Goal: Task Accomplishment & Management: Complete application form

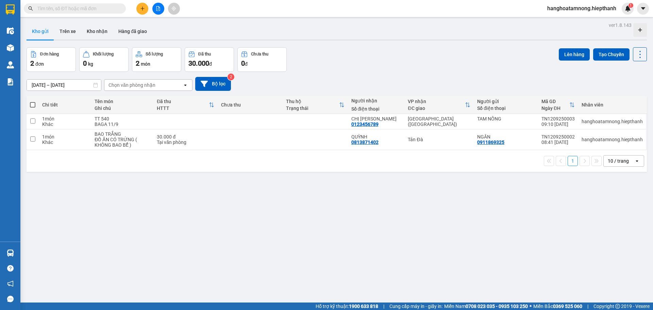
click at [89, 21] on div "ver 1.8.143 Kho gửi Trên xe Kho nhận Hàng đã giao Đơn hàng 2 đơn Khối lượng 0 k…" at bounding box center [337, 175] width 626 height 310
click at [95, 31] on button "Kho nhận" at bounding box center [97, 31] width 32 height 16
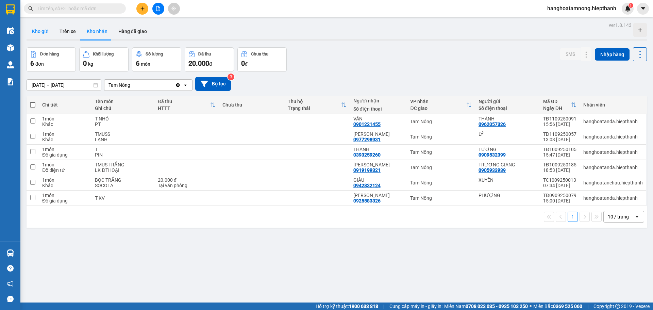
click at [46, 33] on button "Kho gửi" at bounding box center [41, 31] width 28 height 16
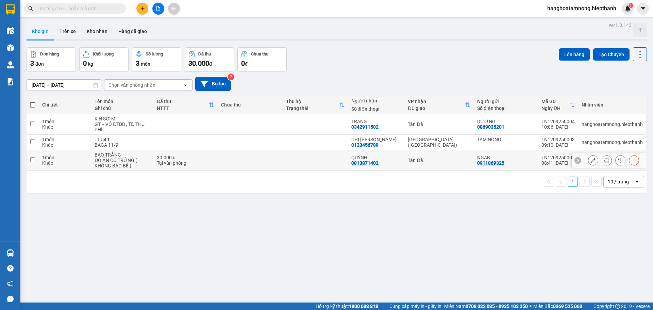
click at [33, 159] on input "checkbox" at bounding box center [32, 159] width 5 height 5
checkbox input "true"
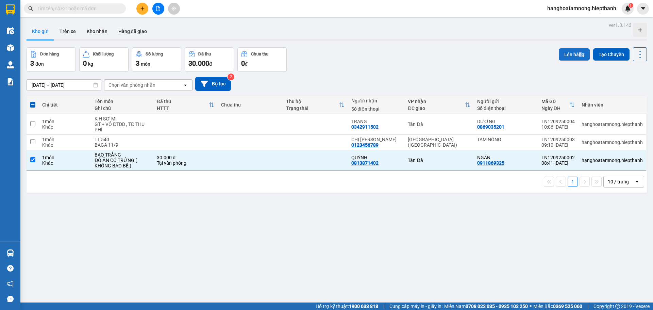
drag, startPoint x: 577, startPoint y: 46, endPoint x: 574, endPoint y: 48, distance: 4.0
click at [574, 48] on div "ver 1.8.143 Kho gửi Trên xe Kho nhận Hàng đã giao Đơn hàng 3 đơn Khối lượng 0 k…" at bounding box center [337, 175] width 626 height 310
click at [573, 49] on button "Lên hàng" at bounding box center [574, 54] width 31 height 12
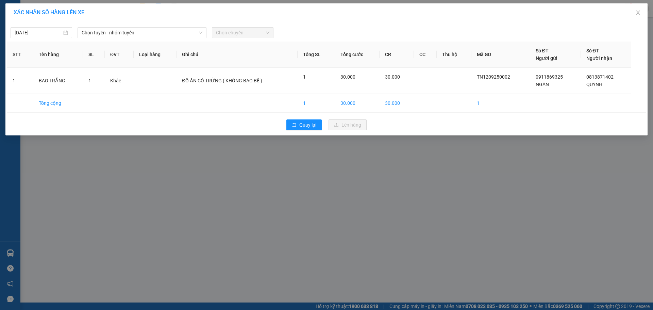
click at [178, 38] on div "12/09/2025 Chọn tuyến - nhóm tuyến Chọn chuyến STT Tên hàng SL ĐVT Loại hàng Gh…" at bounding box center [326, 78] width 642 height 113
click at [165, 34] on span "Chọn tuyến - nhóm tuyến" at bounding box center [142, 33] width 121 height 10
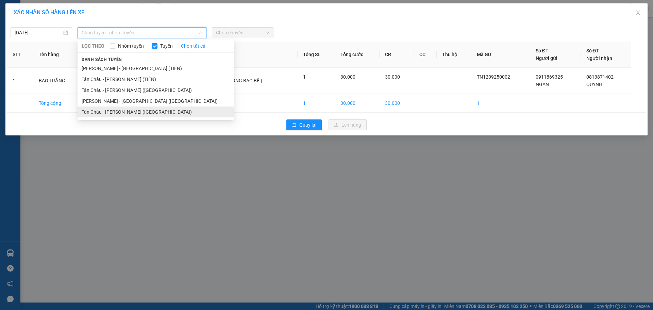
click at [109, 109] on li "Tân Châu - Hồ Chí Minh (Giường)" at bounding box center [156, 111] width 156 height 11
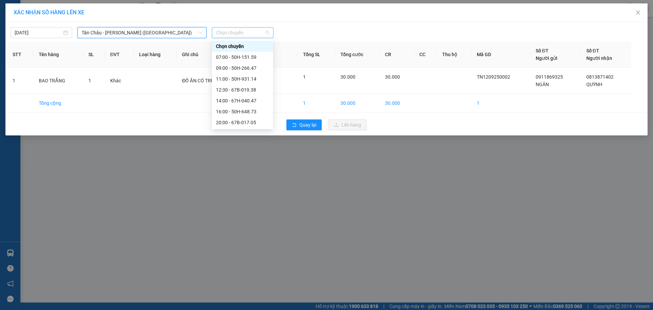
click at [256, 34] on span "Chọn chuyến" at bounding box center [242, 33] width 53 height 10
click at [250, 60] on div "07:00 - 50H-151.59" at bounding box center [242, 56] width 53 height 7
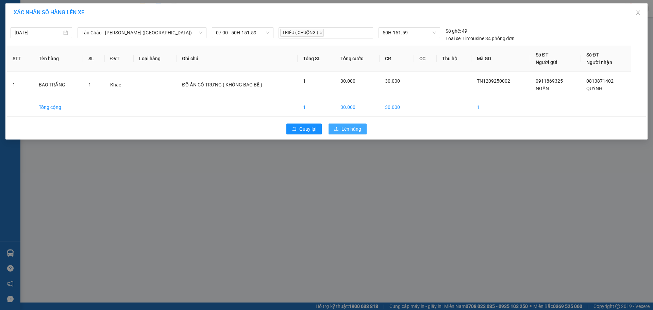
click at [353, 127] on span "Lên hàng" at bounding box center [351, 128] width 20 height 7
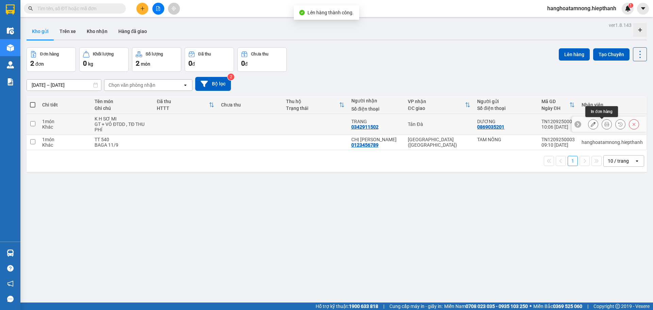
click at [606, 123] on button at bounding box center [607, 124] width 10 height 12
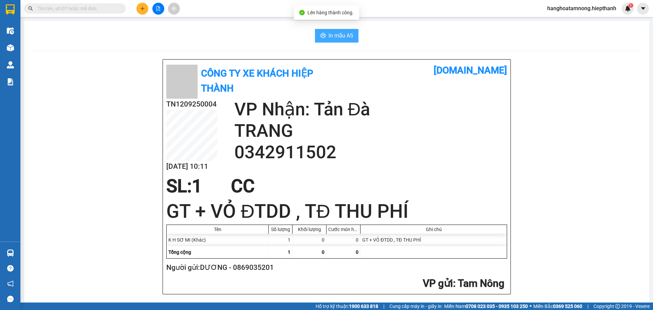
click at [339, 35] on span "In mẫu A5" at bounding box center [340, 35] width 24 height 9
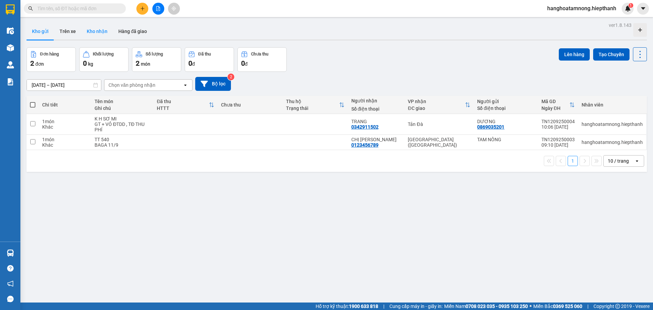
click at [100, 32] on button "Kho nhận" at bounding box center [97, 31] width 32 height 16
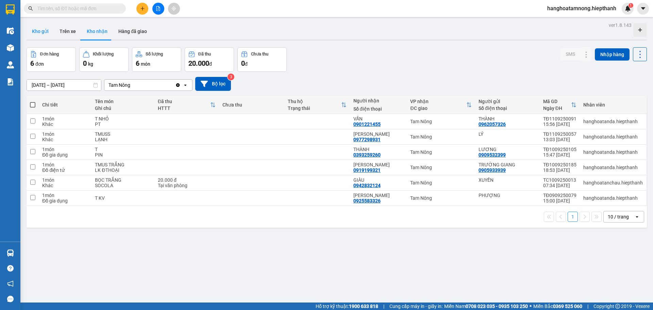
click at [39, 35] on button "Kho gửi" at bounding box center [41, 31] width 28 height 16
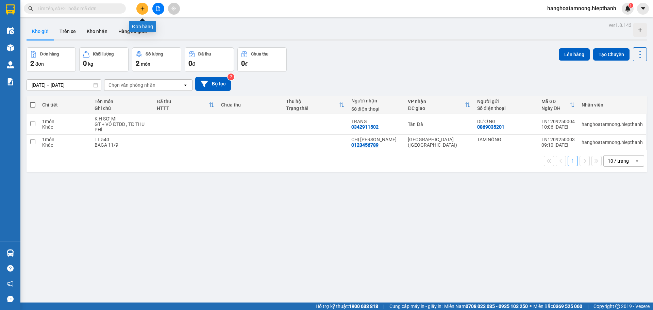
click at [146, 6] on button at bounding box center [142, 9] width 12 height 12
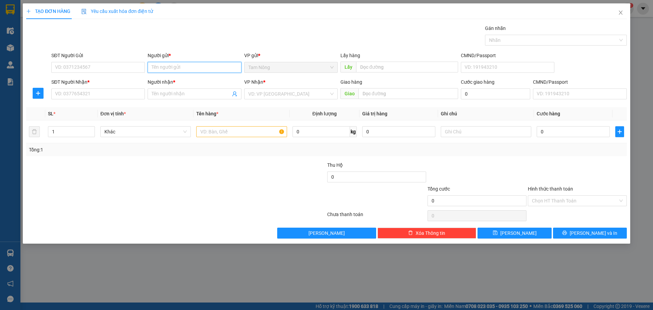
click at [197, 66] on input "Người gửi *" at bounding box center [195, 67] width 94 height 11
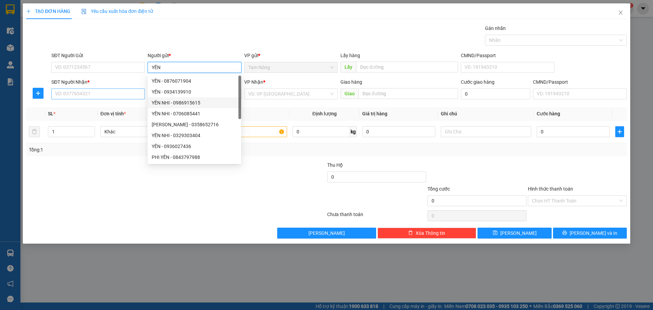
type input "YẾN"
click at [120, 95] on input "SĐT Người Nhận *" at bounding box center [98, 93] width 94 height 11
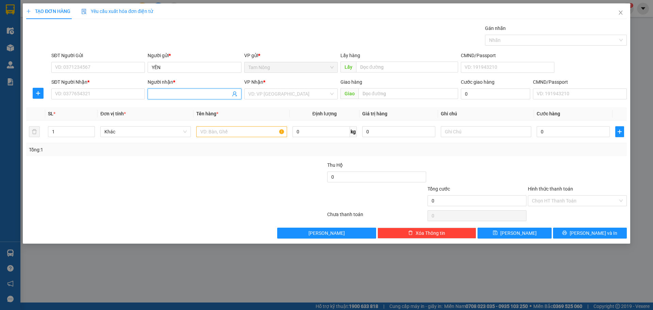
click at [160, 92] on input "Người nhận *" at bounding box center [191, 93] width 79 height 7
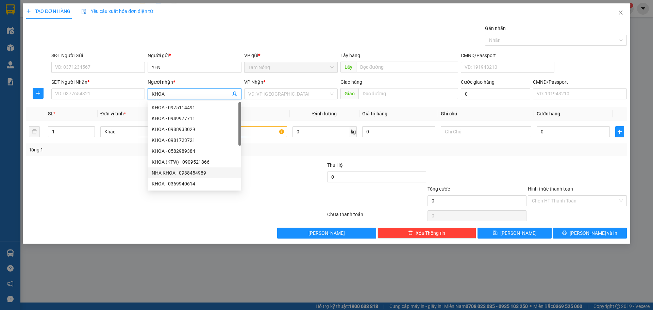
scroll to position [22, 0]
type input "KHOA"
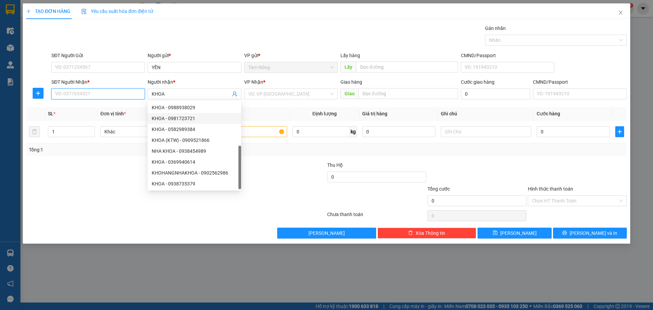
click at [92, 96] on input "SĐT Người Nhận *" at bounding box center [98, 93] width 94 height 11
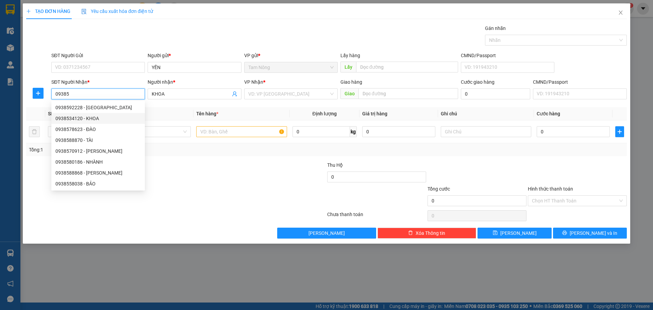
click at [98, 118] on div "0938534120 - KHOA" at bounding box center [97, 118] width 85 height 7
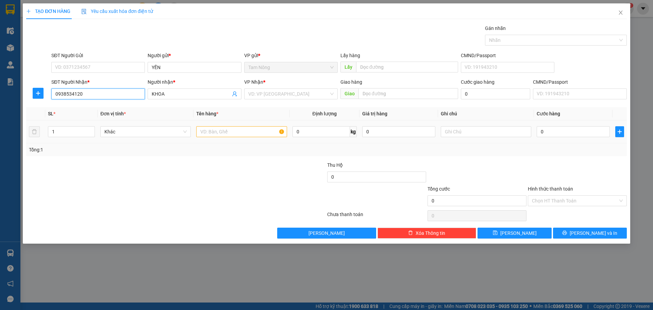
type input "0938534120"
click at [210, 128] on input "text" at bounding box center [241, 131] width 90 height 11
type input "TMUTS"
click at [451, 126] on input "text" at bounding box center [486, 131] width 90 height 11
type input "MẪU XÉT NGHIỆM"
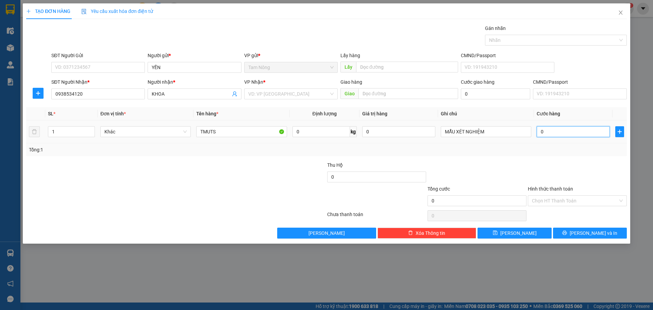
click at [566, 130] on input "0" at bounding box center [573, 131] width 73 height 11
type input "2"
type input "20"
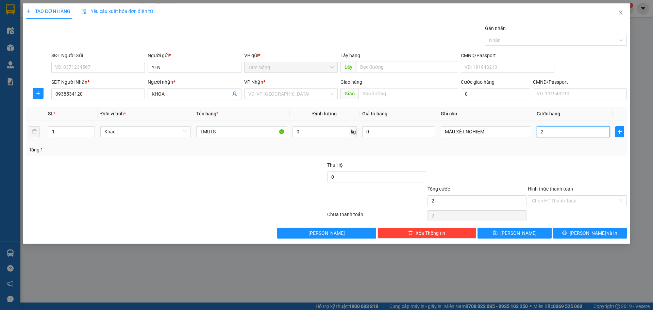
type input "20"
type input "20.000"
drag, startPoint x: 314, startPoint y: 104, endPoint x: 316, endPoint y: 98, distance: 6.7
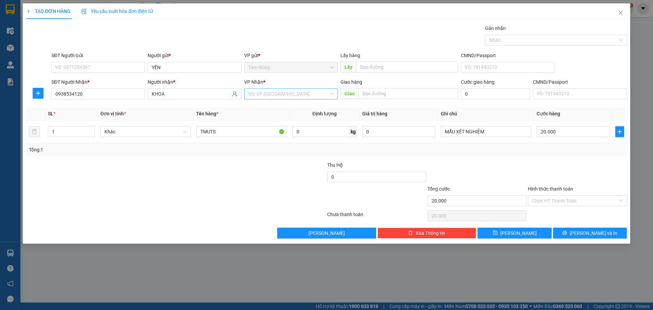
click at [314, 101] on div "Transit Pickup Surcharge Ids Transit Deliver Surcharge Ids Transit Deliver Surc…" at bounding box center [326, 131] width 600 height 214
click at [316, 98] on input "search" at bounding box center [288, 94] width 81 height 10
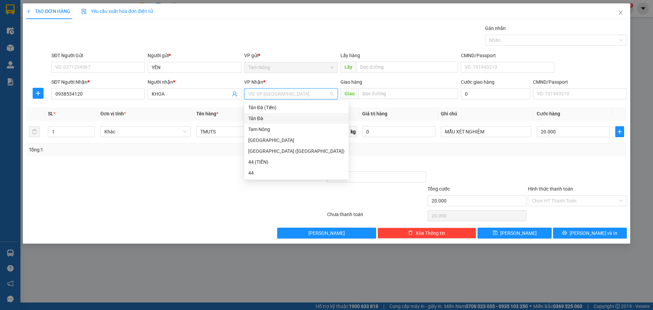
click at [268, 116] on div "Tản Đà" at bounding box center [296, 118] width 96 height 7
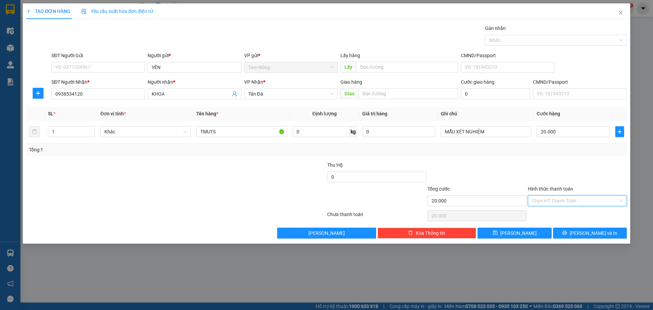
click at [560, 202] on input "Hình thức thanh toán" at bounding box center [575, 201] width 86 height 10
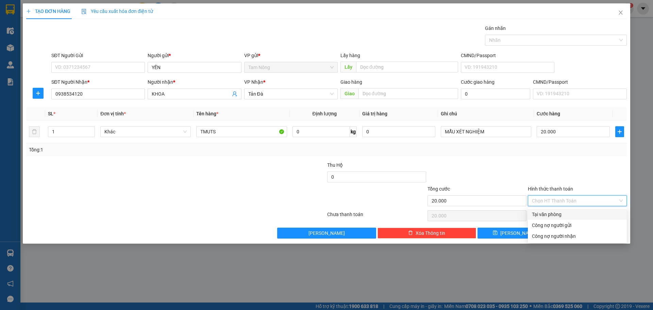
click at [547, 212] on div "Tại văn phòng" at bounding box center [577, 213] width 91 height 7
type input "0"
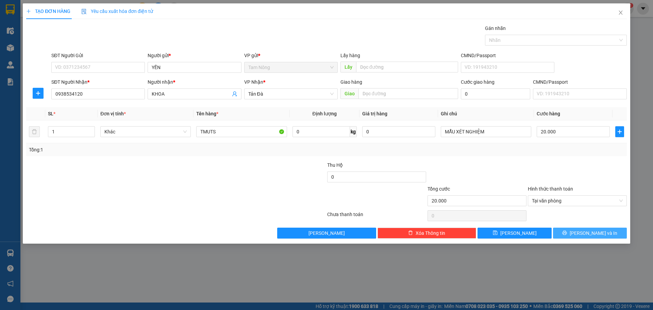
click at [575, 234] on button "Lưu và In" at bounding box center [590, 232] width 74 height 11
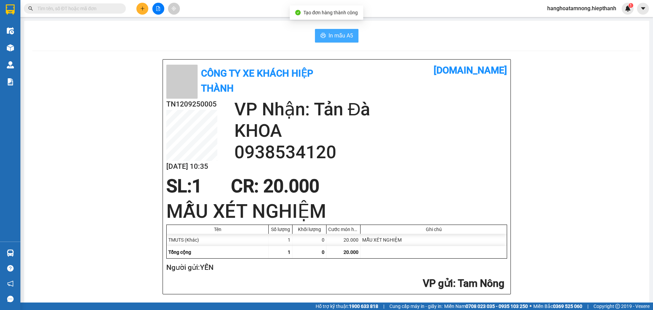
click at [315, 31] on button "In mẫu A5" at bounding box center [337, 36] width 44 height 14
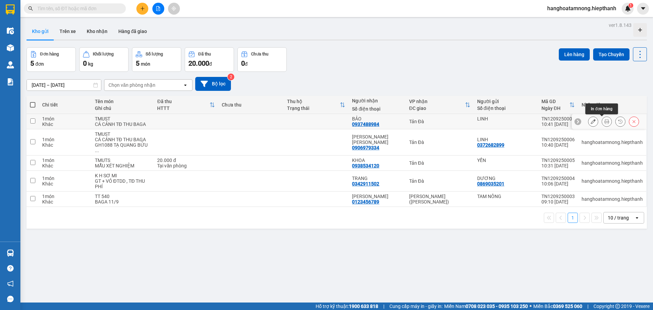
click at [604, 123] on icon at bounding box center [606, 121] width 5 height 5
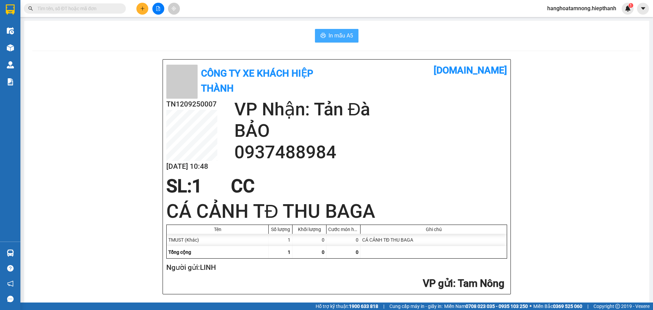
click at [352, 40] on button "In mẫu A5" at bounding box center [337, 36] width 44 height 14
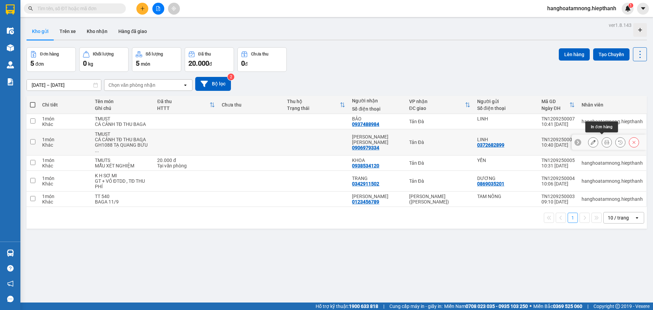
click at [604, 140] on icon at bounding box center [606, 142] width 5 height 5
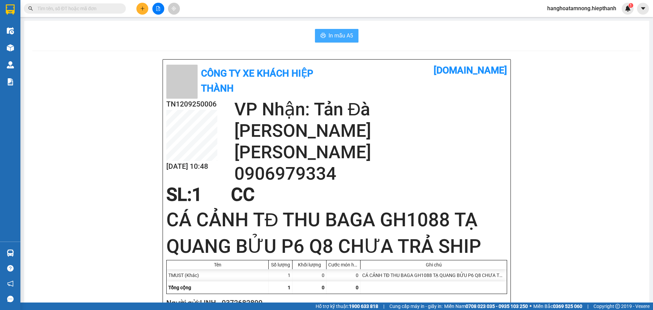
click at [345, 35] on span "In mẫu A5" at bounding box center [340, 35] width 24 height 9
